Goal: Task Accomplishment & Management: Complete application form

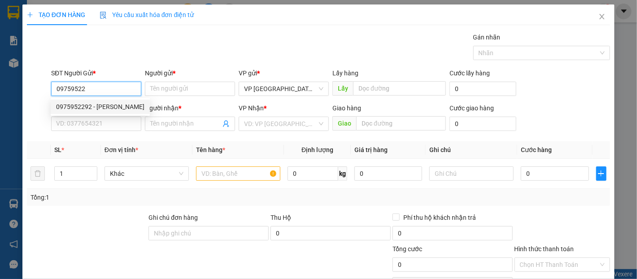
click at [108, 105] on div "0975952292 - [PERSON_NAME]" at bounding box center [100, 107] width 88 height 10
type input "0975952292"
type input "trinh"
type input "0329067397"
type input "my"
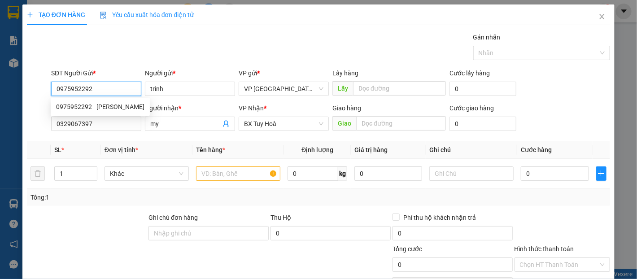
type input "50.000"
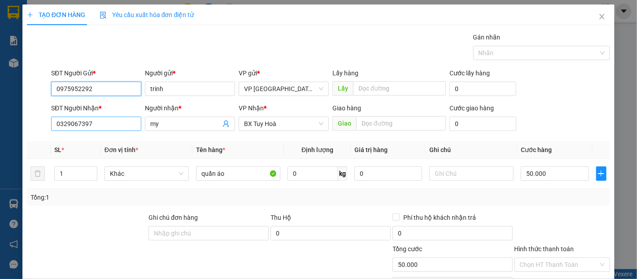
type input "0975952292"
click at [113, 120] on input "0329067397" at bounding box center [96, 124] width 90 height 14
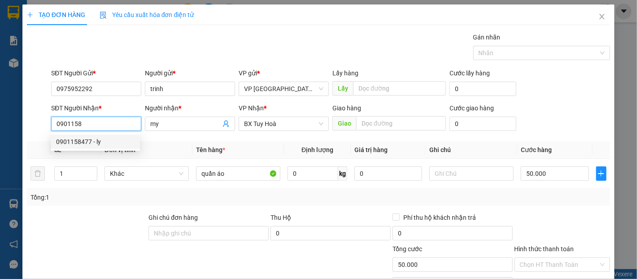
click at [93, 143] on div "0901158477 - ly" at bounding box center [95, 142] width 78 height 10
type input "0901158477"
type input "ly"
type input "60.000"
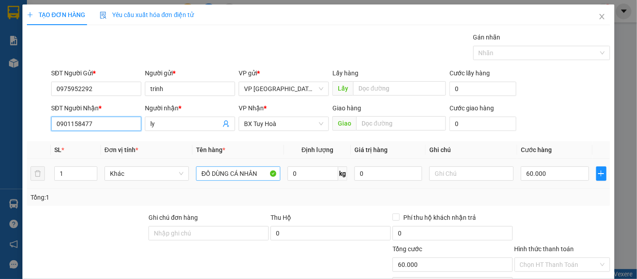
type input "0901158477"
click at [224, 173] on input "ĐỒ DÙNG CÁ NHÂN" at bounding box center [238, 173] width 84 height 14
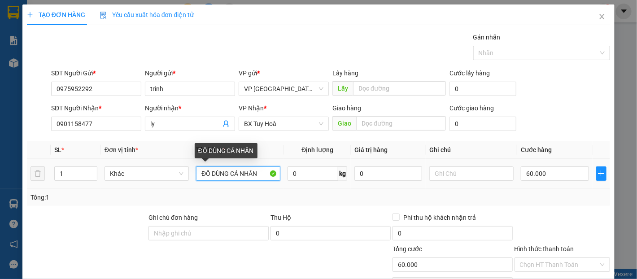
click at [224, 173] on input "ĐỒ DÙNG CÁ NHÂN" at bounding box center [238, 173] width 84 height 14
type input "d"
type input "đ"
type input "d"
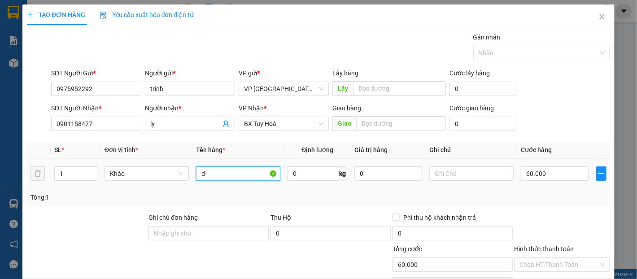
type input "d"
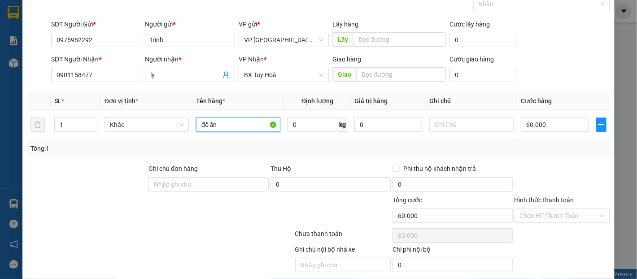
scroll to position [80, 0]
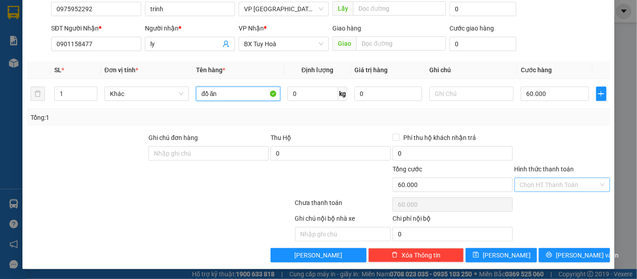
type input "đồ ăn"
click at [559, 185] on input "Hình thức thanh toán" at bounding box center [559, 184] width 78 height 13
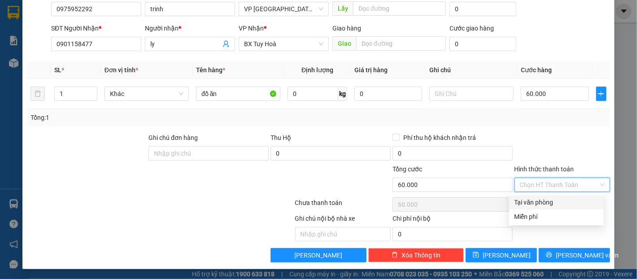
click at [556, 199] on div "Tại văn phòng" at bounding box center [556, 202] width 84 height 10
type input "0"
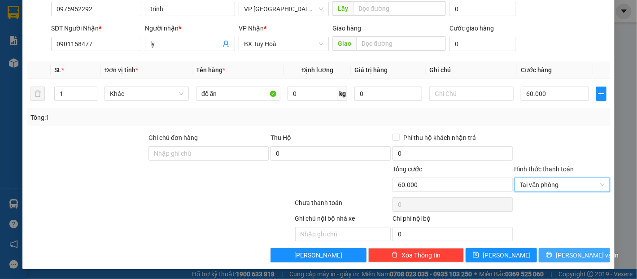
click at [564, 248] on button "[PERSON_NAME] và In" at bounding box center [574, 255] width 71 height 14
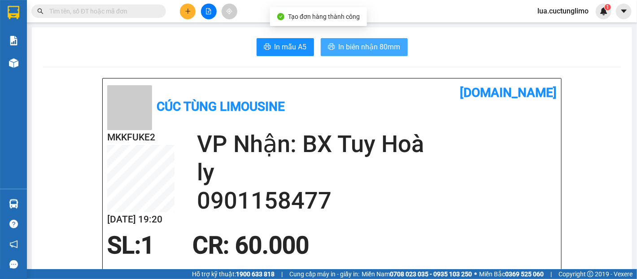
click at [389, 40] on button "In biên nhận 80mm" at bounding box center [364, 47] width 87 height 18
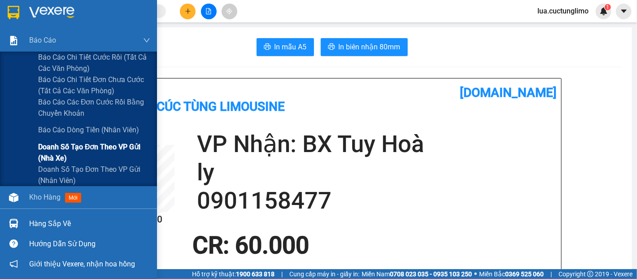
click at [99, 148] on span "Doanh số tạo đơn theo VP gửi (nhà xe)" at bounding box center [94, 152] width 112 height 22
